Goal: Task Accomplishment & Management: Manage account settings

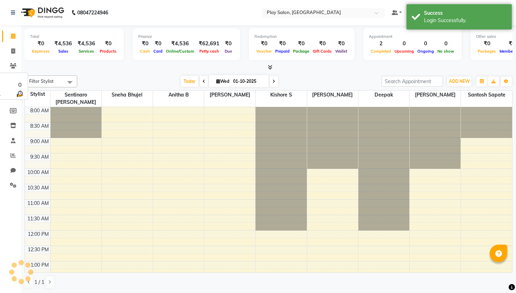
scroll to position [186, 0]
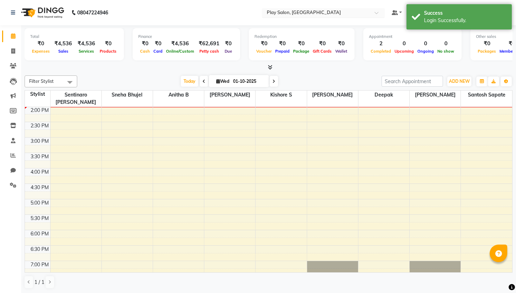
click at [283, 17] on ng-select "Select Location × Play Salon, [GEOGRAPHIC_DATA]" at bounding box center [323, 12] width 123 height 9
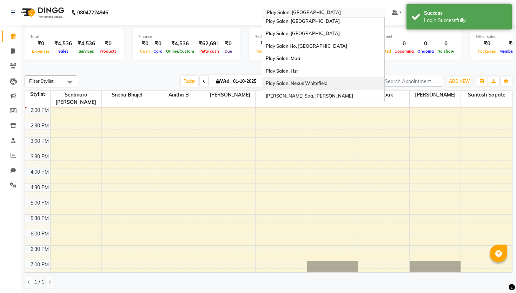
scroll to position [0, 0]
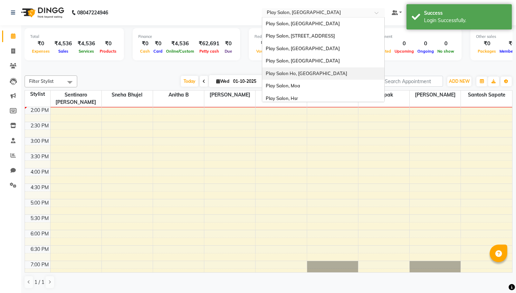
click at [307, 73] on span "Play Salon Ho, [GEOGRAPHIC_DATA]" at bounding box center [306, 74] width 81 height 6
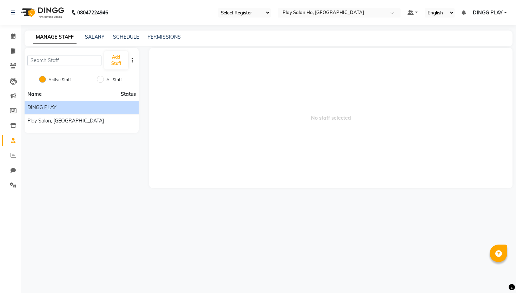
click at [62, 110] on div "DINGG PLAY" at bounding box center [81, 107] width 108 height 7
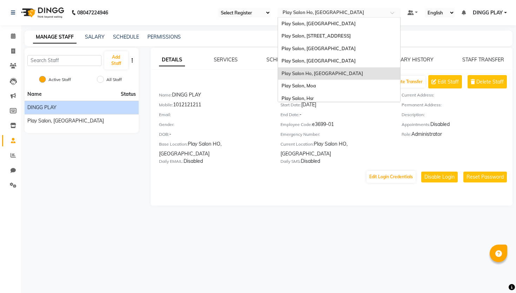
click at [317, 16] on input "text" at bounding box center [332, 13] width 102 height 7
click at [314, 46] on span "Play Salon, [GEOGRAPHIC_DATA]" at bounding box center [318, 49] width 74 height 6
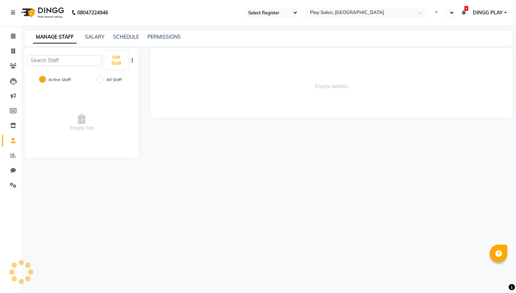
select select "en"
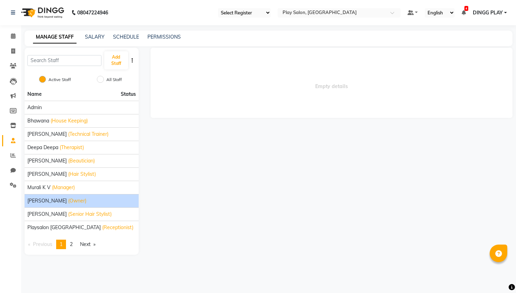
click at [59, 202] on span "Neeru Radhakrishanan" at bounding box center [46, 200] width 39 height 7
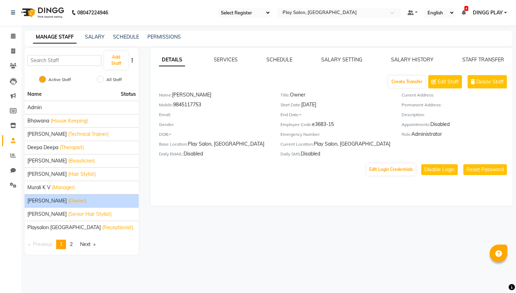
click at [183, 101] on div "Name: Neeru Radhakrishanan" at bounding box center [214, 96] width 111 height 10
click at [186, 104] on div "Mobile: 9845117753" at bounding box center [214, 106] width 111 height 10
copy div "9845117753"
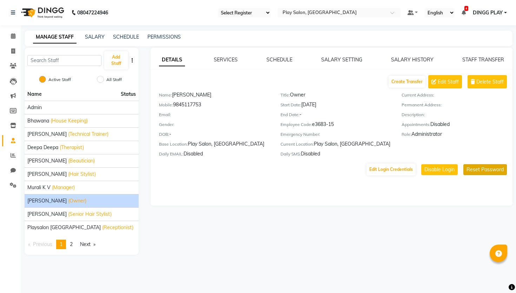
click at [471, 170] on button "Reset Password" at bounding box center [485, 169] width 44 height 11
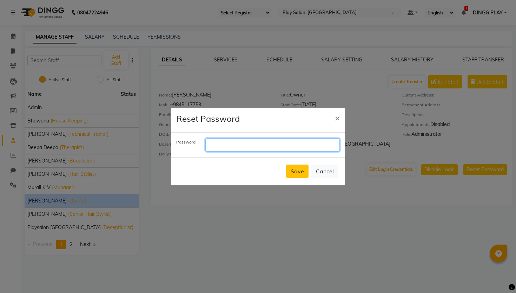
click at [236, 141] on input "text" at bounding box center [272, 144] width 134 height 13
paste input "9845117753"
click at [210, 144] on input "9845117753" at bounding box center [272, 144] width 134 height 13
click at [254, 144] on input "9845117753" at bounding box center [272, 144] width 134 height 13
type input "9845117753"
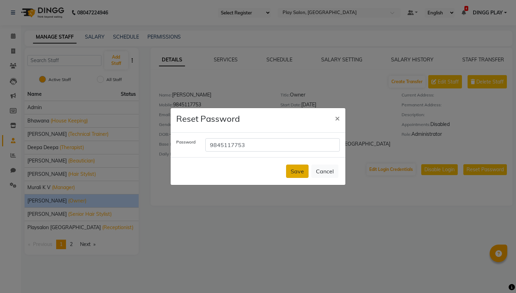
click at [296, 167] on button "Save" at bounding box center [297, 171] width 22 height 13
